Goal: Book appointment/travel/reservation

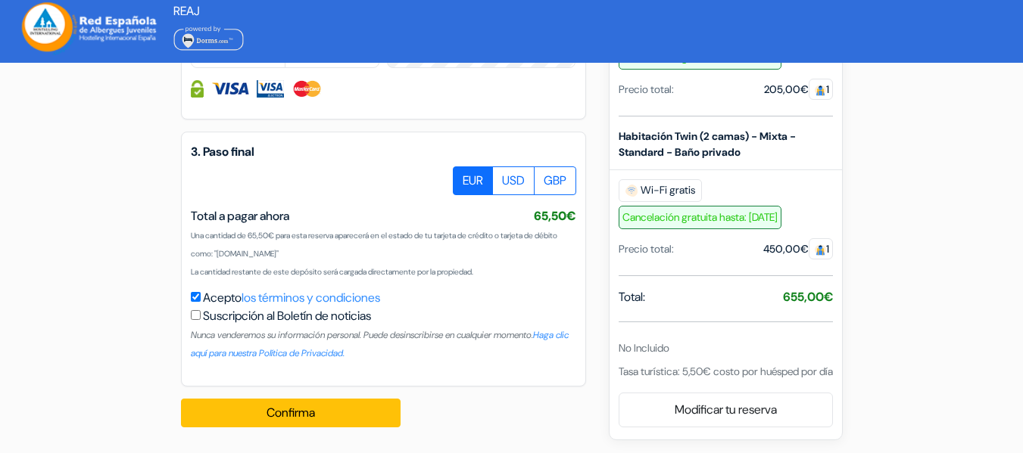
scroll to position [945, 0]
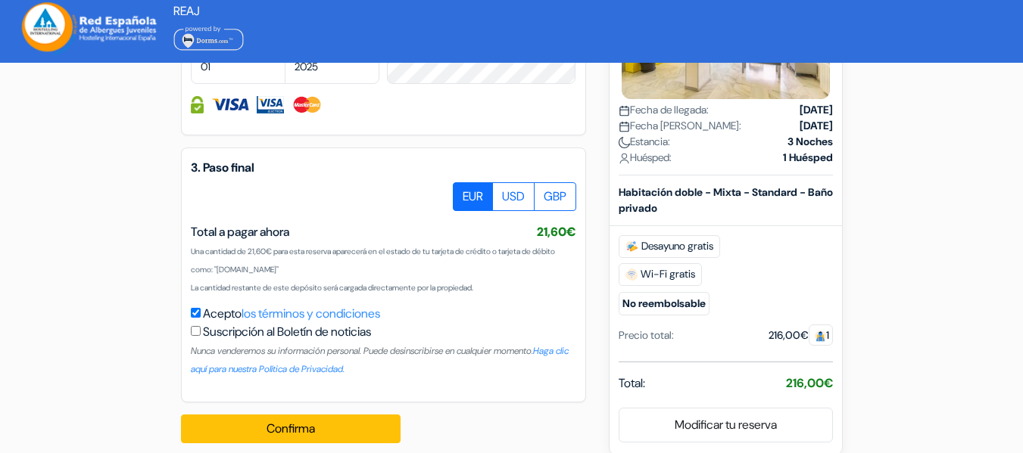
scroll to position [945, 0]
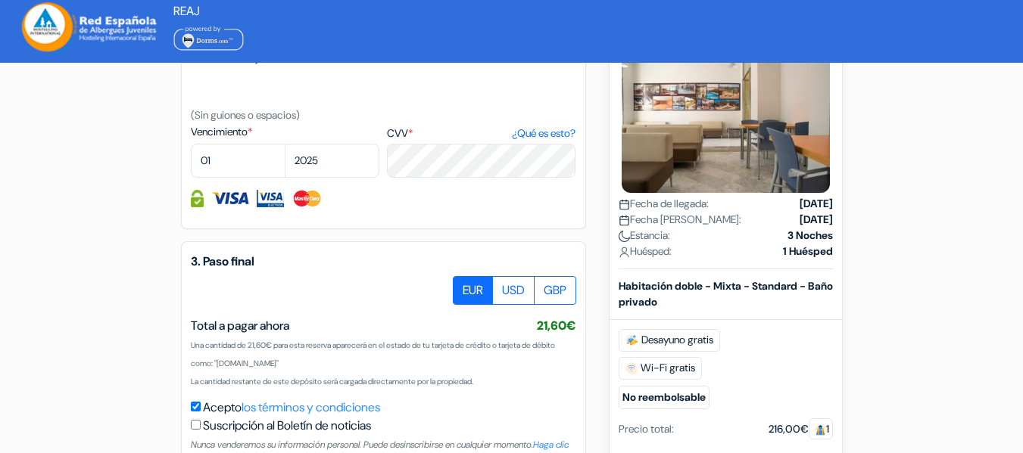
scroll to position [945, 0]
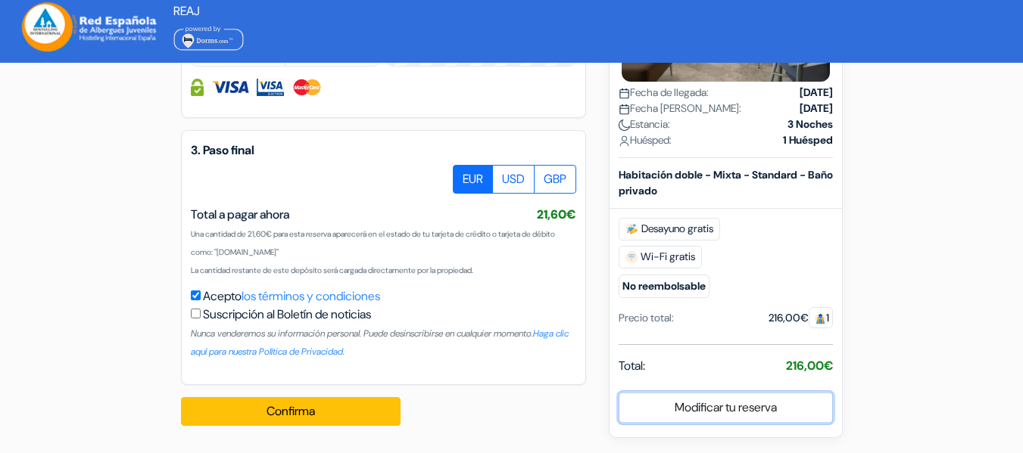
click at [737, 407] on link "Modificar tu reserva" at bounding box center [725, 408] width 213 height 29
